Goal: Check status

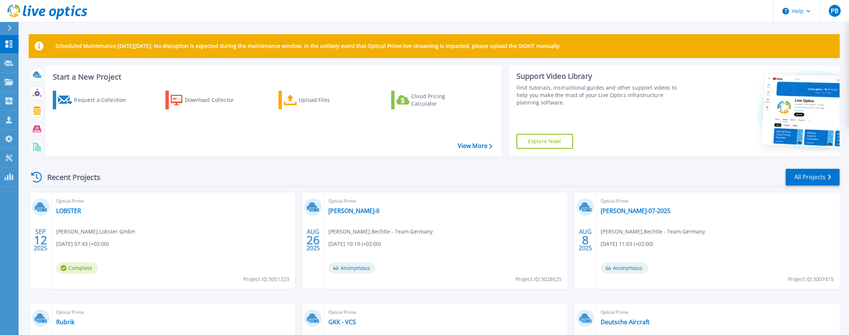
click at [225, 152] on div "Request a Collection Download Collector Upload Files Cloud Pricing Calculator" at bounding box center [272, 119] width 451 height 68
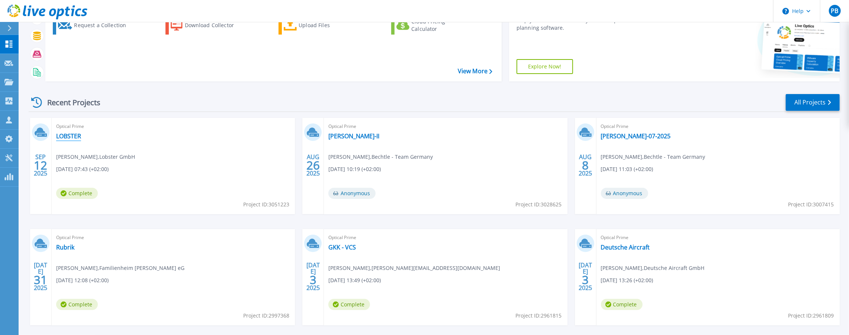
click at [65, 136] on link "LOBSTER" at bounding box center [68, 135] width 25 height 7
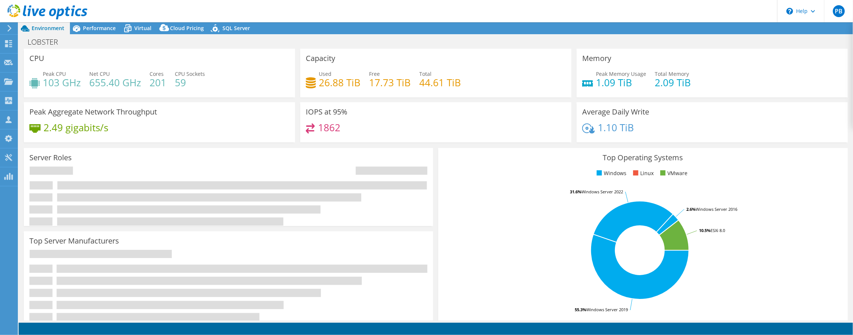
select select "USD"
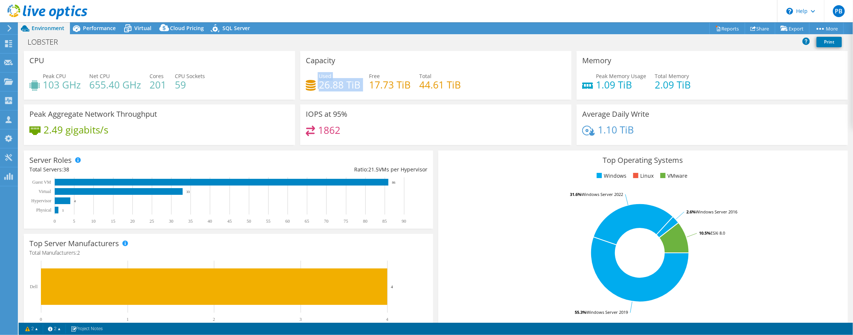
drag, startPoint x: 360, startPoint y: 89, endPoint x: 365, endPoint y: 88, distance: 4.5
click at [364, 88] on div "Used 26.88 TiB Free 17.73 TiB Total 44.61 TiB" at bounding box center [436, 84] width 260 height 24
click at [365, 88] on div "Used 26.88 TiB Free 17.73 TiB Total 44.61 TiB" at bounding box center [436, 84] width 260 height 24
click at [149, 29] on span "Virtual" at bounding box center [142, 28] width 17 height 7
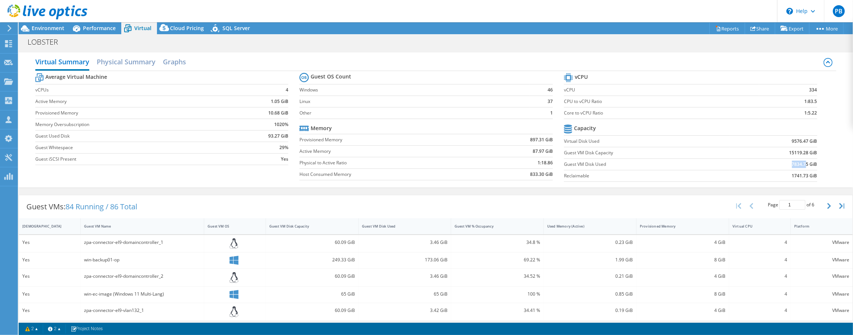
drag, startPoint x: 777, startPoint y: 161, endPoint x: 802, endPoint y: 165, distance: 25.3
click at [802, 165] on td "7834.75 GiB" at bounding box center [773, 164] width 87 height 12
click at [804, 165] on b "7834.75 GiB" at bounding box center [804, 164] width 25 height 7
drag, startPoint x: 805, startPoint y: 163, endPoint x: 772, endPoint y: 160, distance: 32.6
click at [772, 160] on td "7834.75 GiB" at bounding box center [773, 164] width 87 height 12
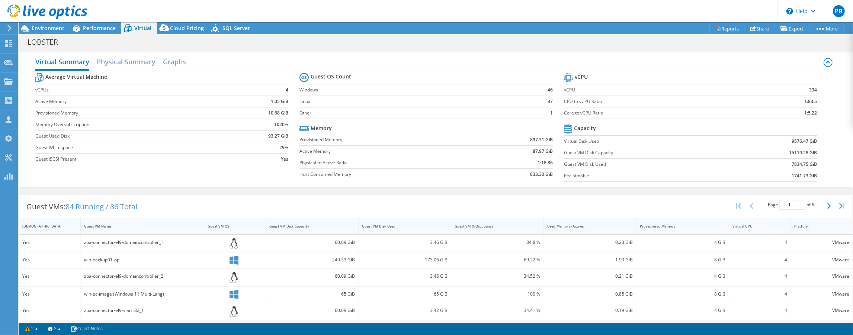
click at [772, 160] on td "7834.75 GiB" at bounding box center [773, 164] width 87 height 12
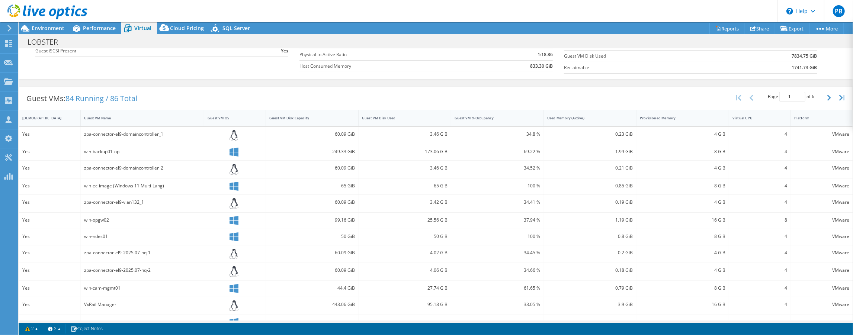
scroll to position [22, 0]
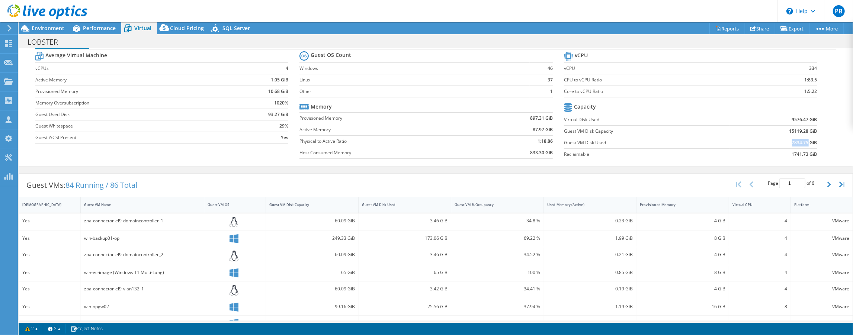
drag, startPoint x: 787, startPoint y: 141, endPoint x: 805, endPoint y: 142, distance: 17.9
click at [805, 142] on td "7834.75 GiB" at bounding box center [773, 143] width 87 height 12
click at [746, 148] on td "1741.73 GiB" at bounding box center [773, 154] width 87 height 12
drag, startPoint x: 782, startPoint y: 142, endPoint x: 801, endPoint y: 145, distance: 19.2
click at [801, 145] on td "7834.75 GiB" at bounding box center [773, 143] width 87 height 12
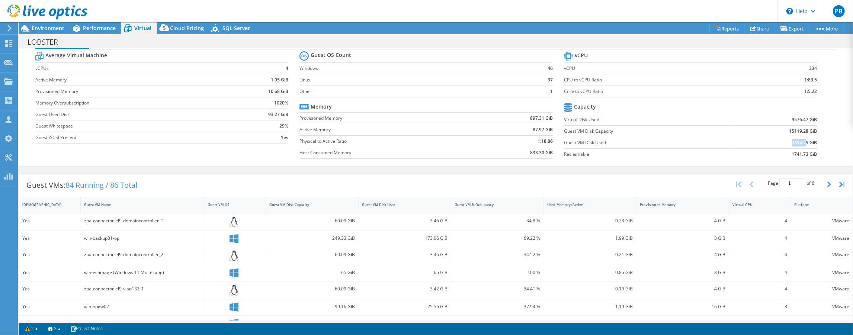
drag, startPoint x: 804, startPoint y: 142, endPoint x: 786, endPoint y: 140, distance: 18.0
click at [786, 140] on td "7834.75 GiB" at bounding box center [773, 143] width 87 height 12
click at [625, 141] on label "Guest VM Disk Used" at bounding box center [647, 142] width 166 height 7
